Goal: Find specific page/section: Find specific page/section

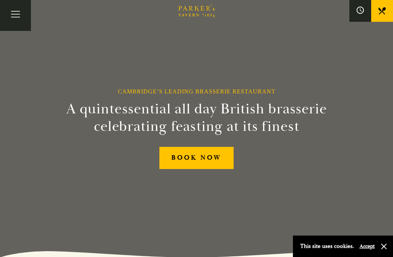
click at [21, 15] on button "Toggle navigation" at bounding box center [15, 15] width 31 height 31
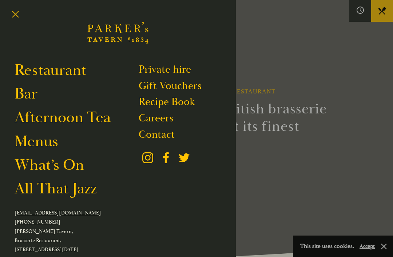
click at [27, 94] on link "Bar" at bounding box center [26, 94] width 23 height 20
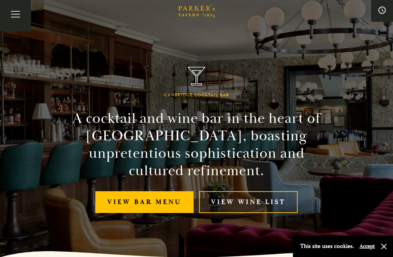
click at [155, 202] on link "View bar menu" at bounding box center [144, 202] width 98 height 22
click at [20, 19] on button "Toggle navigation" at bounding box center [15, 15] width 31 height 31
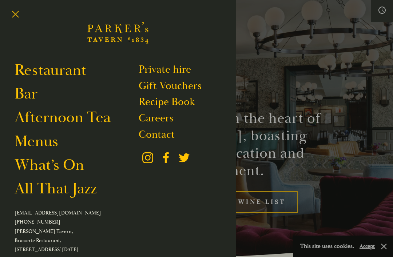
click at [162, 133] on link "Contact" at bounding box center [157, 134] width 36 height 13
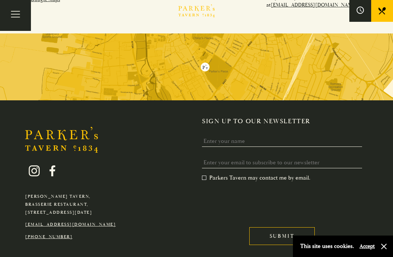
scroll to position [411, 0]
